Goal: Find contact information: Find contact information

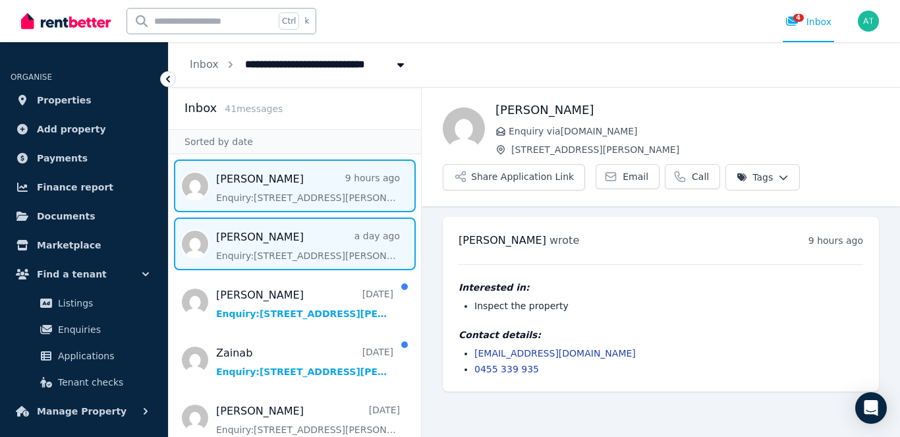
click at [230, 244] on span "Message list" at bounding box center [295, 243] width 252 height 53
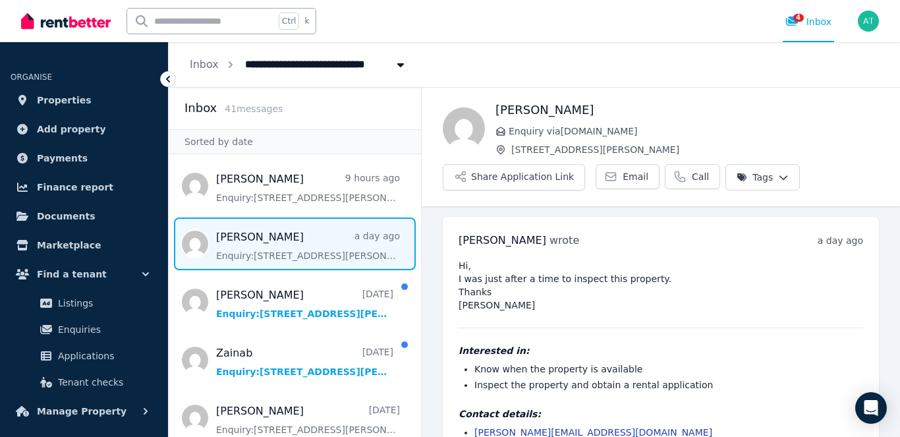
scroll to position [44, 0]
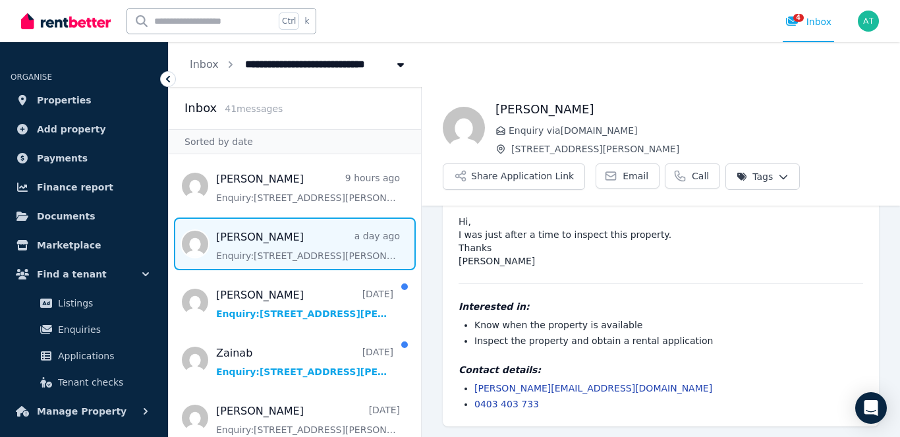
click at [582, 389] on li "[PERSON_NAME][EMAIL_ADDRESS][DOMAIN_NAME]" at bounding box center [668, 387] width 389 height 13
click at [574, 389] on li "[PERSON_NAME][EMAIL_ADDRESS][DOMAIN_NAME]" at bounding box center [668, 387] width 389 height 13
click at [569, 390] on link "[PERSON_NAME][EMAIL_ADDRESS][DOMAIN_NAME]" at bounding box center [593, 388] width 238 height 11
drag, startPoint x: 574, startPoint y: 390, endPoint x: 472, endPoint y: 387, distance: 102.2
click at [472, 386] on ul "[PERSON_NAME][EMAIL_ADDRESS][DOMAIN_NAME] 0403 403 733" at bounding box center [661, 395] width 405 height 29
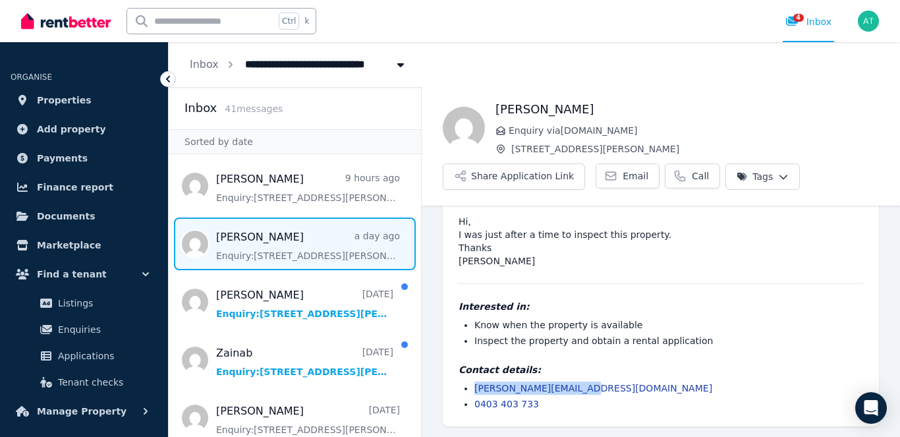
copy link "[PERSON_NAME][EMAIL_ADDRESS][DOMAIN_NAME]"
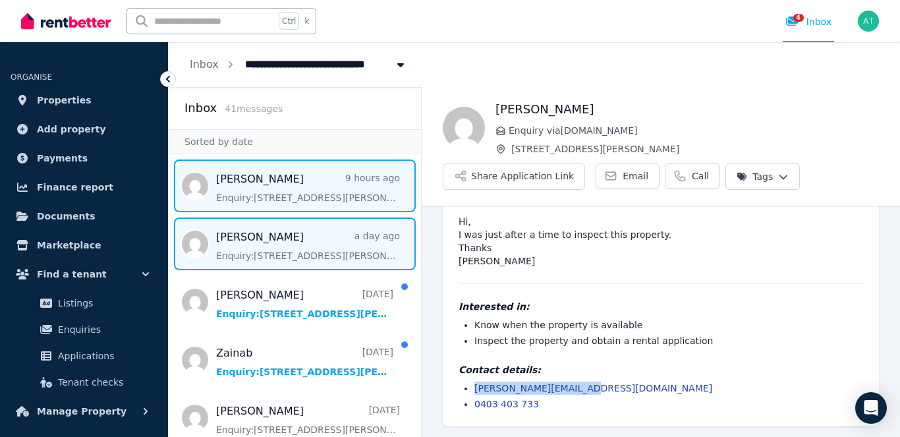
click at [227, 178] on span "Message list" at bounding box center [295, 185] width 252 height 53
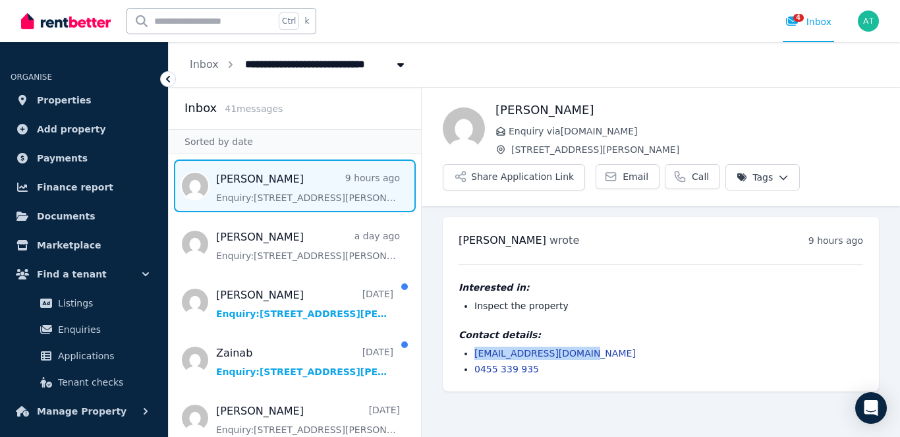
drag, startPoint x: 584, startPoint y: 354, endPoint x: 474, endPoint y: 356, distance: 110.7
click at [474, 356] on ul "[EMAIL_ADDRESS][DOMAIN_NAME] 0455 339 935" at bounding box center [661, 361] width 405 height 29
copy link "[EMAIL_ADDRESS][DOMAIN_NAME]"
